Goal: Task Accomplishment & Management: Complete application form

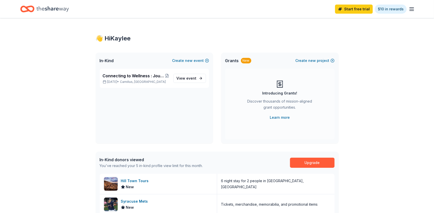
click at [193, 78] on span "event" at bounding box center [191, 78] width 10 height 4
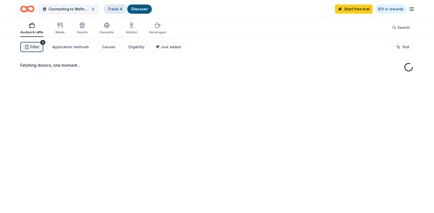
click at [112, 8] on link "Track · 4" at bounding box center [115, 9] width 14 height 4
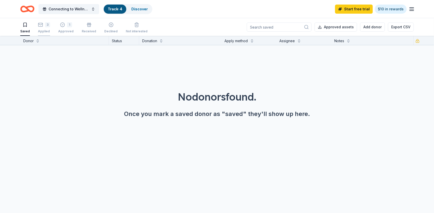
click at [40, 31] on div "Applied" at bounding box center [44, 31] width 12 height 4
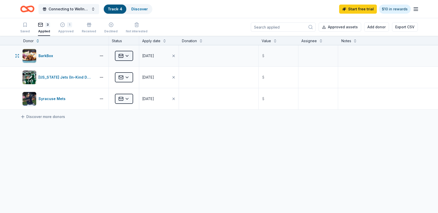
click at [129, 56] on html "Connecting to Wellness : Journey of Care with [MEDICAL_DATA] Connects Track · 4…" at bounding box center [219, 106] width 438 height 213
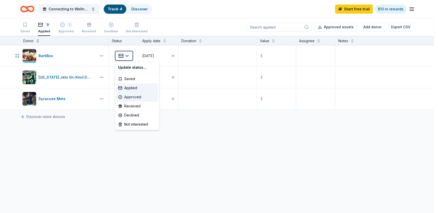
click at [143, 98] on div "Approved" at bounding box center [137, 97] width 42 height 9
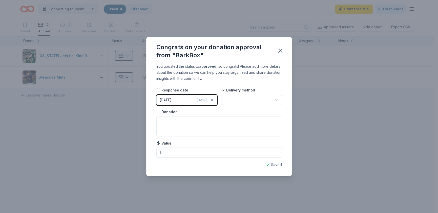
click at [200, 99] on span "[DATE]" at bounding box center [202, 100] width 10 height 4
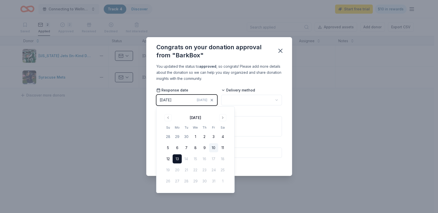
click at [212, 149] on button "10" at bounding box center [213, 147] width 9 height 9
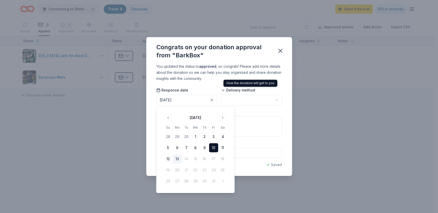
click at [253, 82] on div "How the donation will get to you How the donation will get to you" at bounding box center [250, 83] width 54 height 7
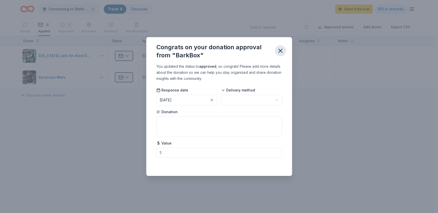
click at [282, 51] on icon "button" at bounding box center [280, 50] width 7 height 7
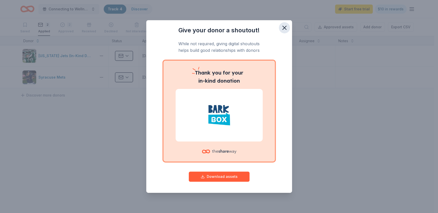
click at [282, 28] on icon "button" at bounding box center [284, 27] width 7 height 7
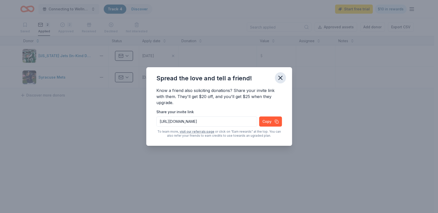
click at [280, 78] on icon "button" at bounding box center [280, 78] width 4 height 4
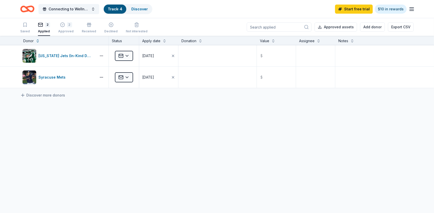
click at [31, 11] on icon "Home" at bounding box center [30, 8] width 8 height 5
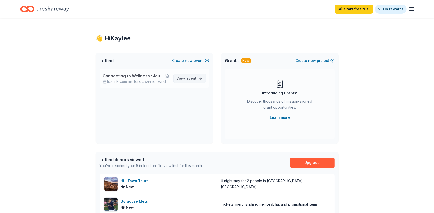
click at [189, 78] on span "event" at bounding box center [191, 78] width 10 height 4
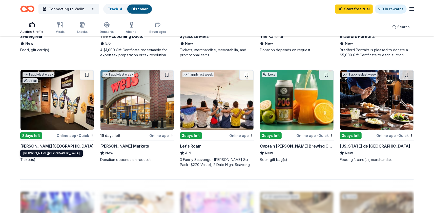
scroll to position [354, 0]
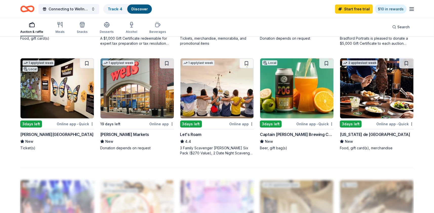
click at [373, 93] on img at bounding box center [376, 88] width 73 height 60
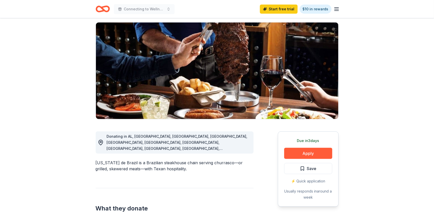
scroll to position [51, 0]
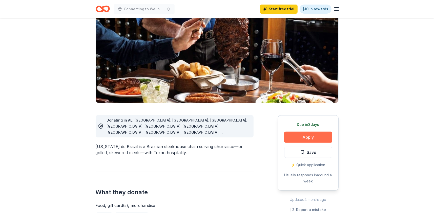
click at [306, 138] on button "Apply" at bounding box center [308, 137] width 48 height 11
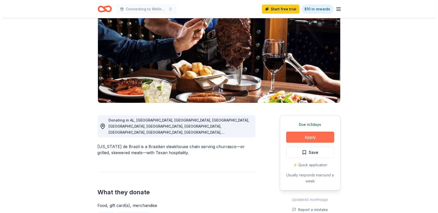
scroll to position [0, 0]
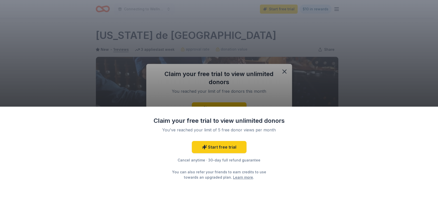
click at [211, 101] on div "Claim your free trial to view unlimited donors You've reached your limit of 5 f…" at bounding box center [219, 106] width 438 height 213
